Goal: Task Accomplishment & Management: Use online tool/utility

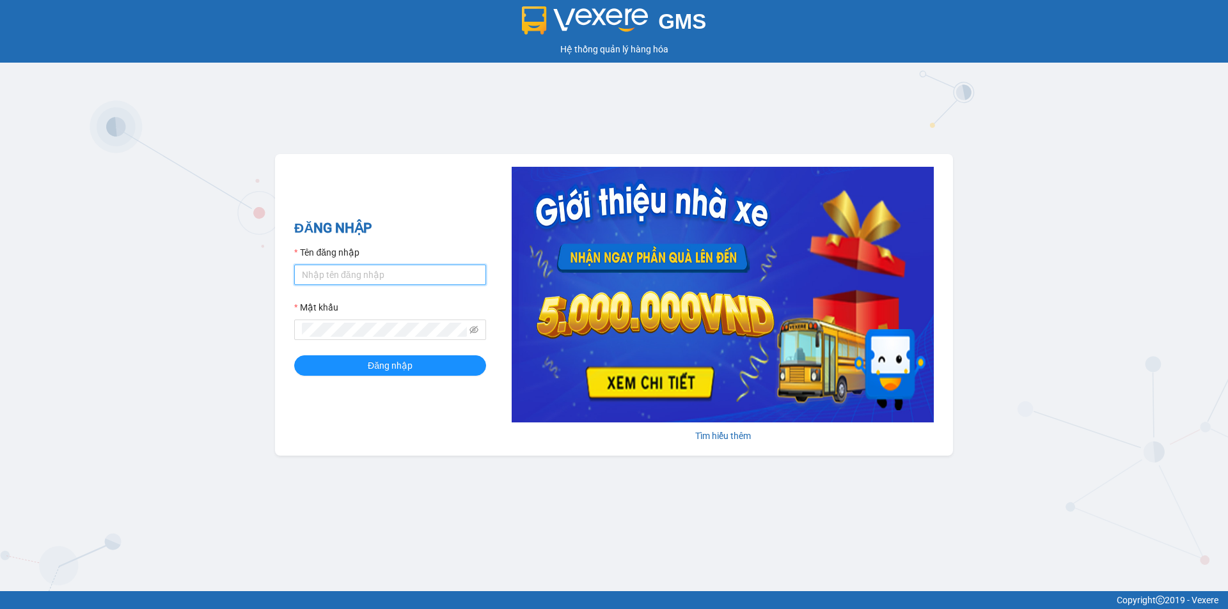
type input "duc_vinh.namhailimo"
click at [423, 285] on input "duc_vinh.namhailimo" at bounding box center [390, 275] width 192 height 20
drag, startPoint x: 418, startPoint y: 280, endPoint x: 191, endPoint y: 276, distance: 227.7
click at [203, 282] on div "GMS Hệ thống quản lý hàng hóa ĐĂNG NHẬP Tên đăng nhập duc_vinh.namhailimo Mật k…" at bounding box center [614, 295] width 1228 height 591
click at [374, 276] on input "bichthuy.namhailomo" at bounding box center [390, 275] width 192 height 20
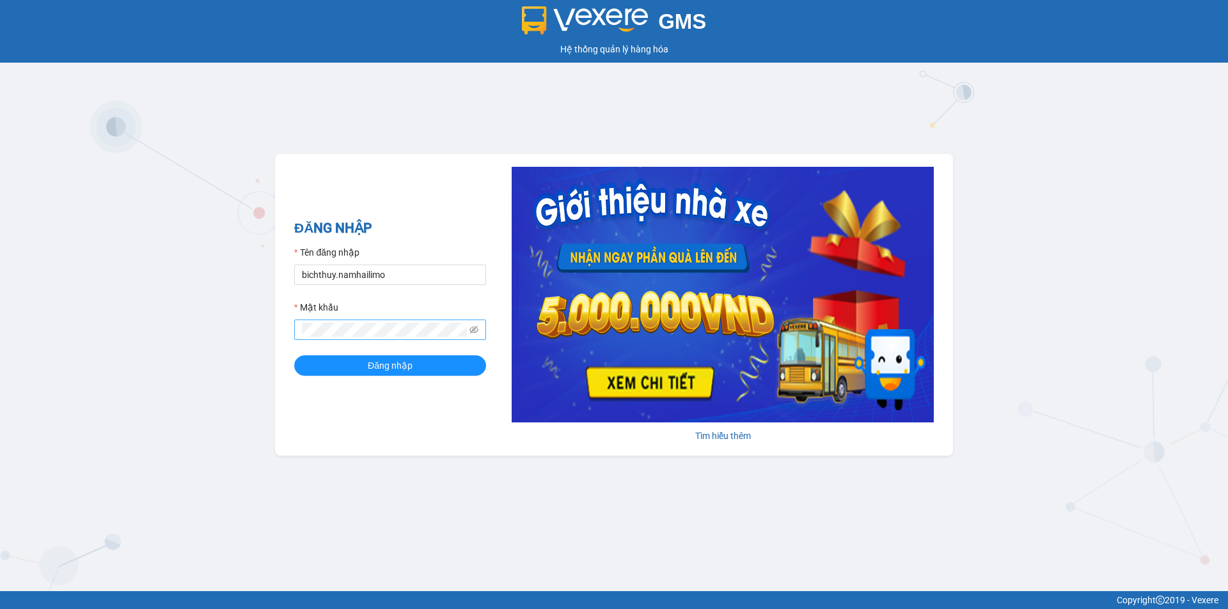
click at [434, 338] on span at bounding box center [390, 330] width 192 height 20
click at [472, 332] on icon "eye-invisible" at bounding box center [473, 330] width 9 height 8
drag, startPoint x: 372, startPoint y: 338, endPoint x: 294, endPoint y: 331, distance: 77.7
click at [294, 331] on span at bounding box center [390, 330] width 192 height 20
click at [149, 335] on div "GMS Hệ thống quản lý hàng hóa ĐĂNG NHẬP Tên đăng nhập bichthuy.namhailimo Mật k…" at bounding box center [614, 295] width 1228 height 591
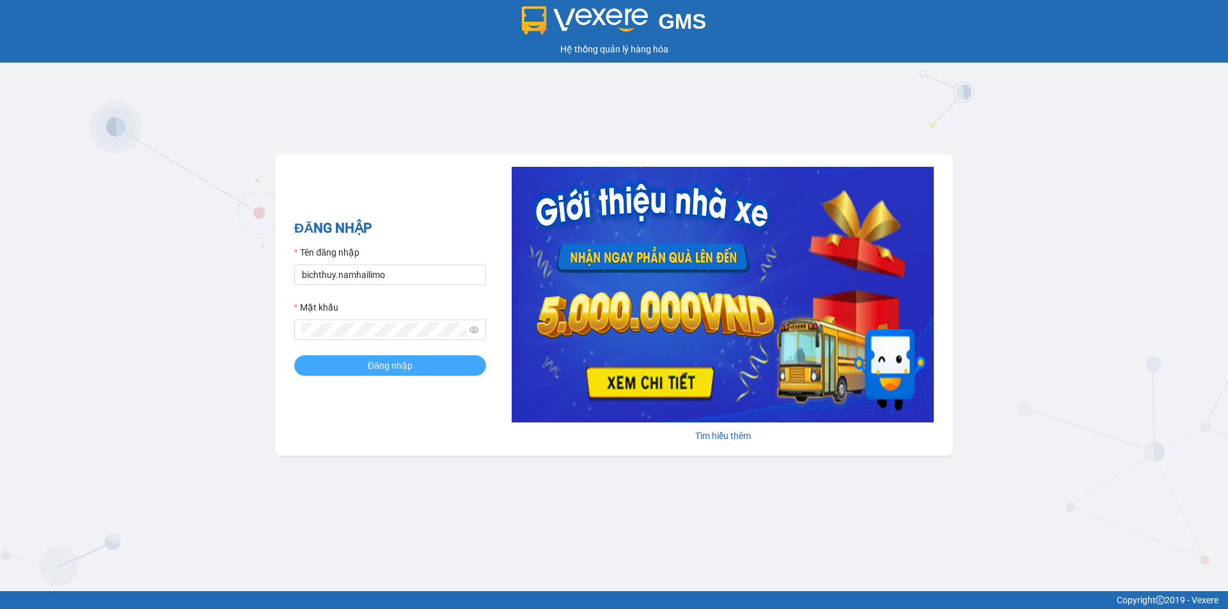
click at [324, 359] on button "Đăng nhập" at bounding box center [390, 366] width 192 height 20
drag, startPoint x: 400, startPoint y: 274, endPoint x: 134, endPoint y: 313, distance: 268.9
click at [227, 286] on div "GMS Hệ thống quản lý hàng hóa ĐĂNG NHẬP Tên đăng nhập bichthuy.namhailimo Mật k…" at bounding box center [614, 295] width 1228 height 591
type input "thuynhatrang.namhailimo"
click at [415, 370] on button "Đăng nhập" at bounding box center [390, 366] width 192 height 20
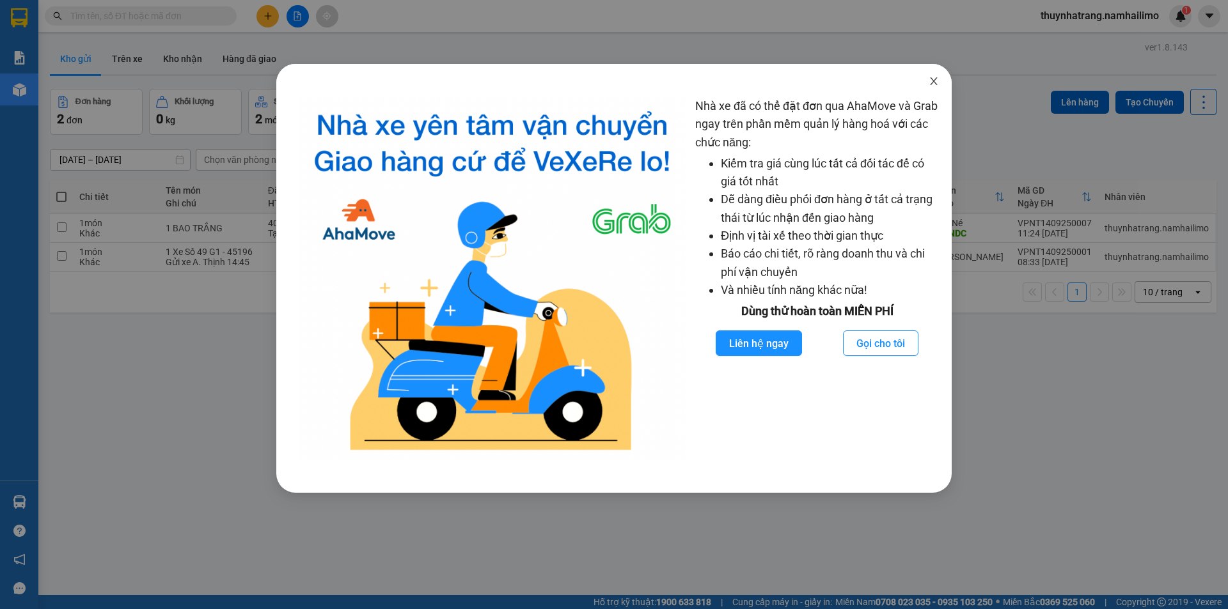
click at [927, 88] on span "Close" at bounding box center [934, 82] width 36 height 36
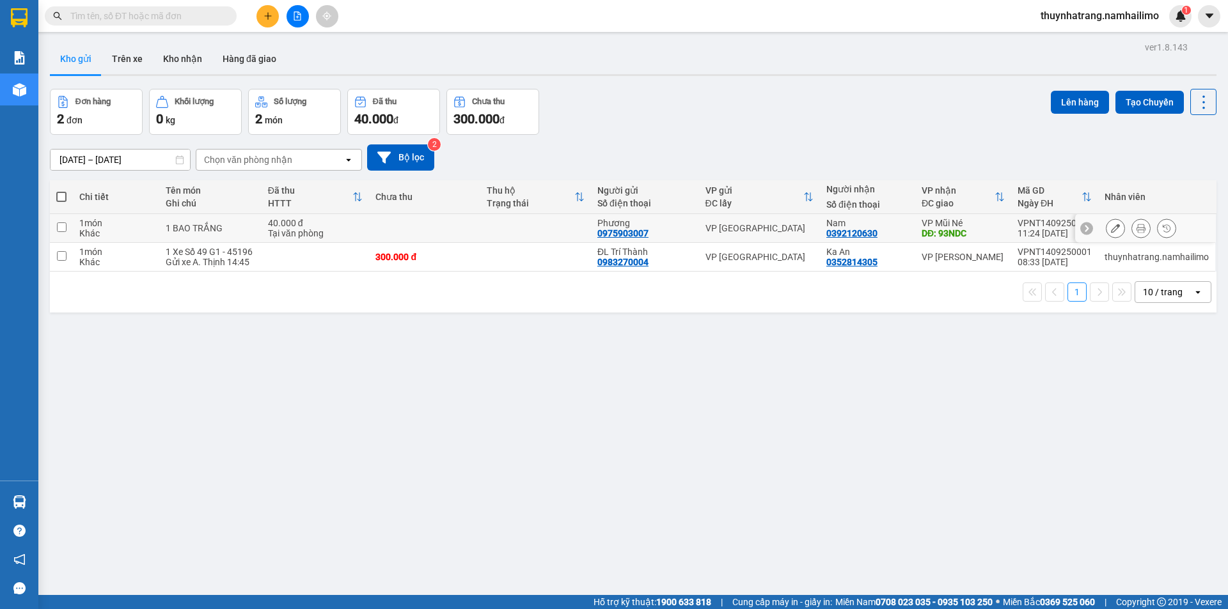
click at [427, 237] on td at bounding box center [424, 228] width 111 height 29
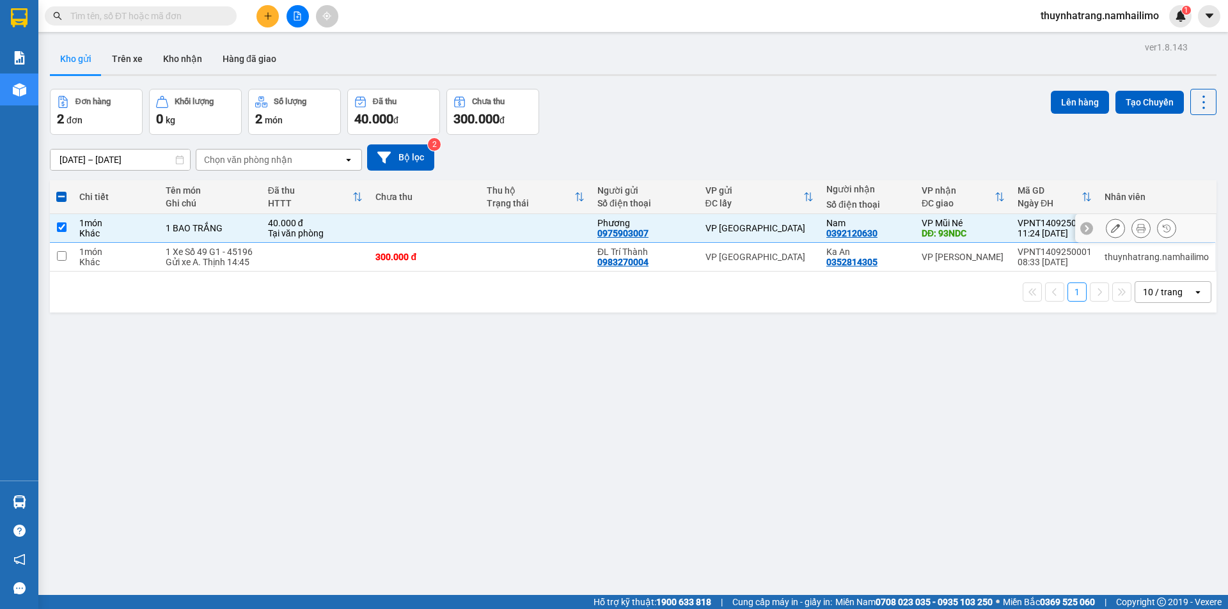
click at [375, 232] on td at bounding box center [424, 228] width 111 height 29
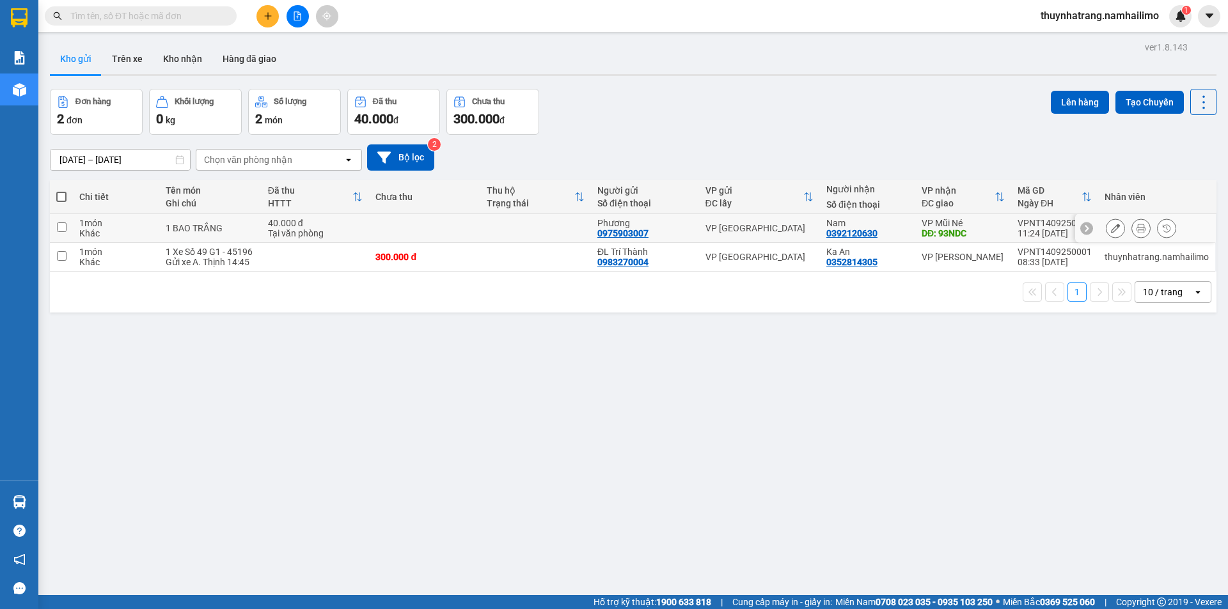
click at [68, 228] on td at bounding box center [61, 228] width 23 height 29
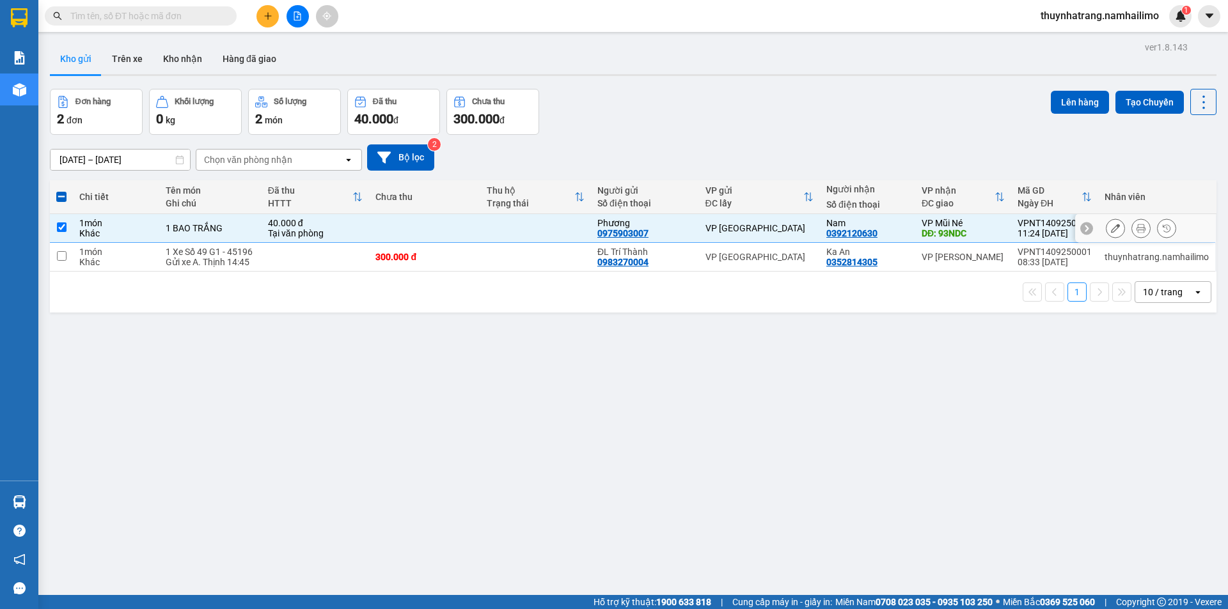
click at [993, 223] on div "VP Mũi Né" at bounding box center [962, 223] width 83 height 10
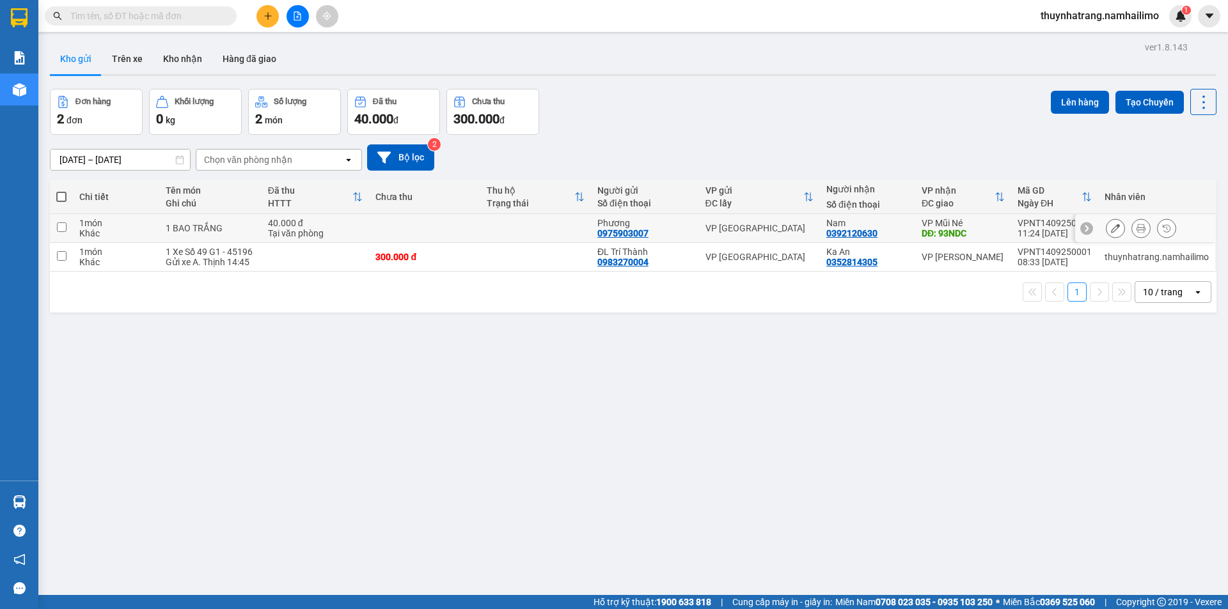
click at [1001, 225] on div "VP Mũi Né" at bounding box center [962, 223] width 83 height 10
checkbox input "true"
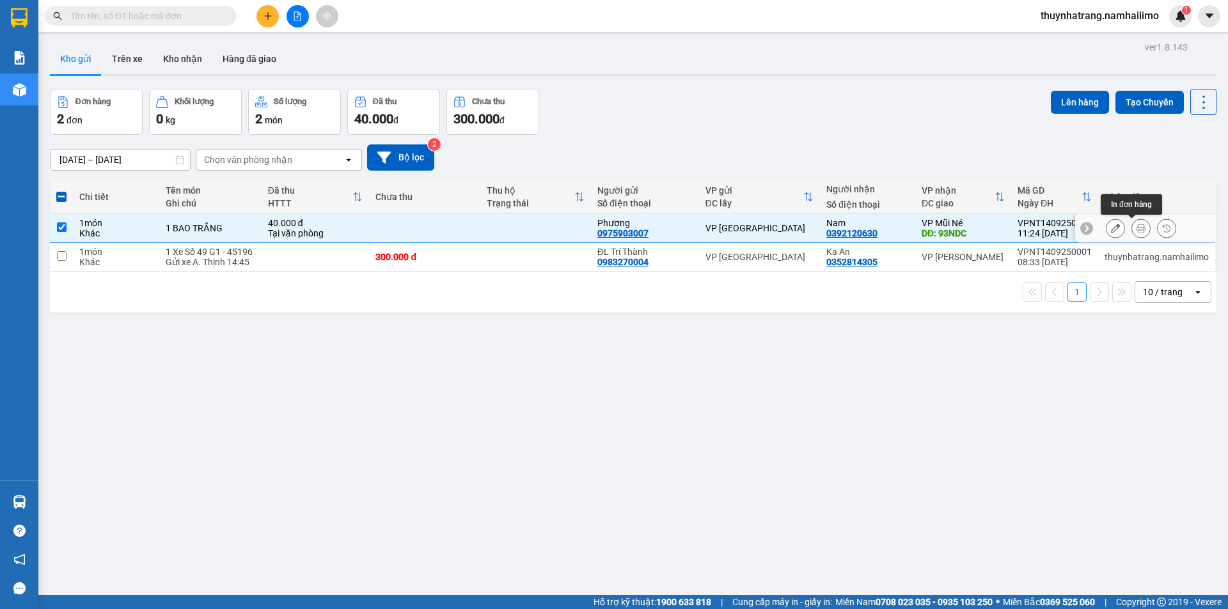
click at [1134, 233] on button at bounding box center [1141, 228] width 18 height 22
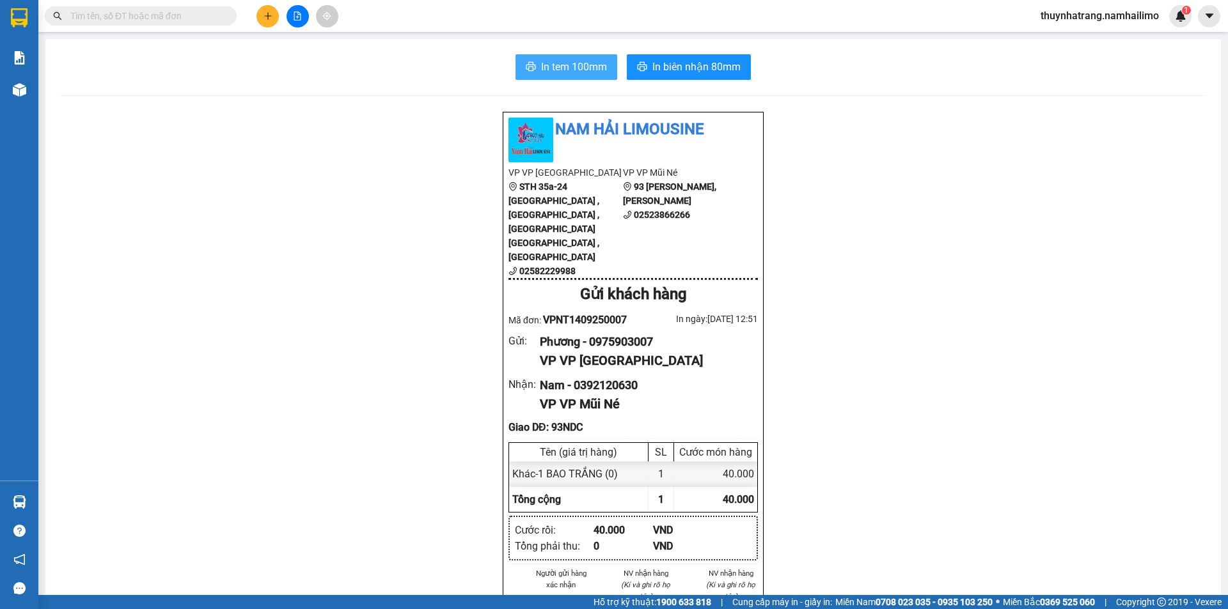
click at [586, 70] on span "In tem 100mm" at bounding box center [574, 67] width 66 height 16
